Goal: Task Accomplishment & Management: Complete application form

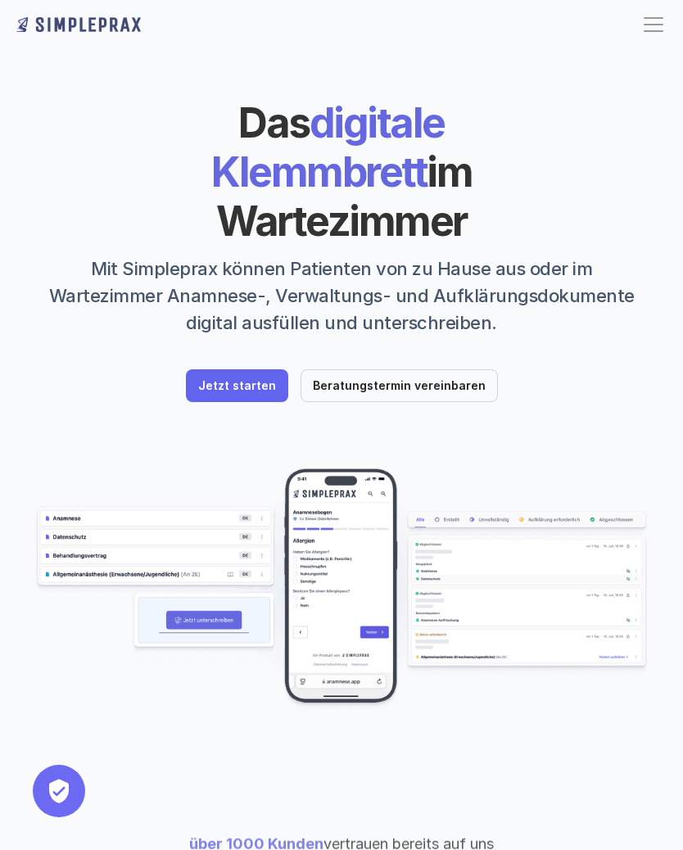
click at [259, 379] on p "Jetzt starten" at bounding box center [237, 386] width 78 height 14
click at [262, 369] on link "Jetzt starten" at bounding box center [237, 385] width 102 height 33
click at [244, 379] on p "Jetzt starten" at bounding box center [237, 386] width 78 height 14
